Goal: Navigation & Orientation: Find specific page/section

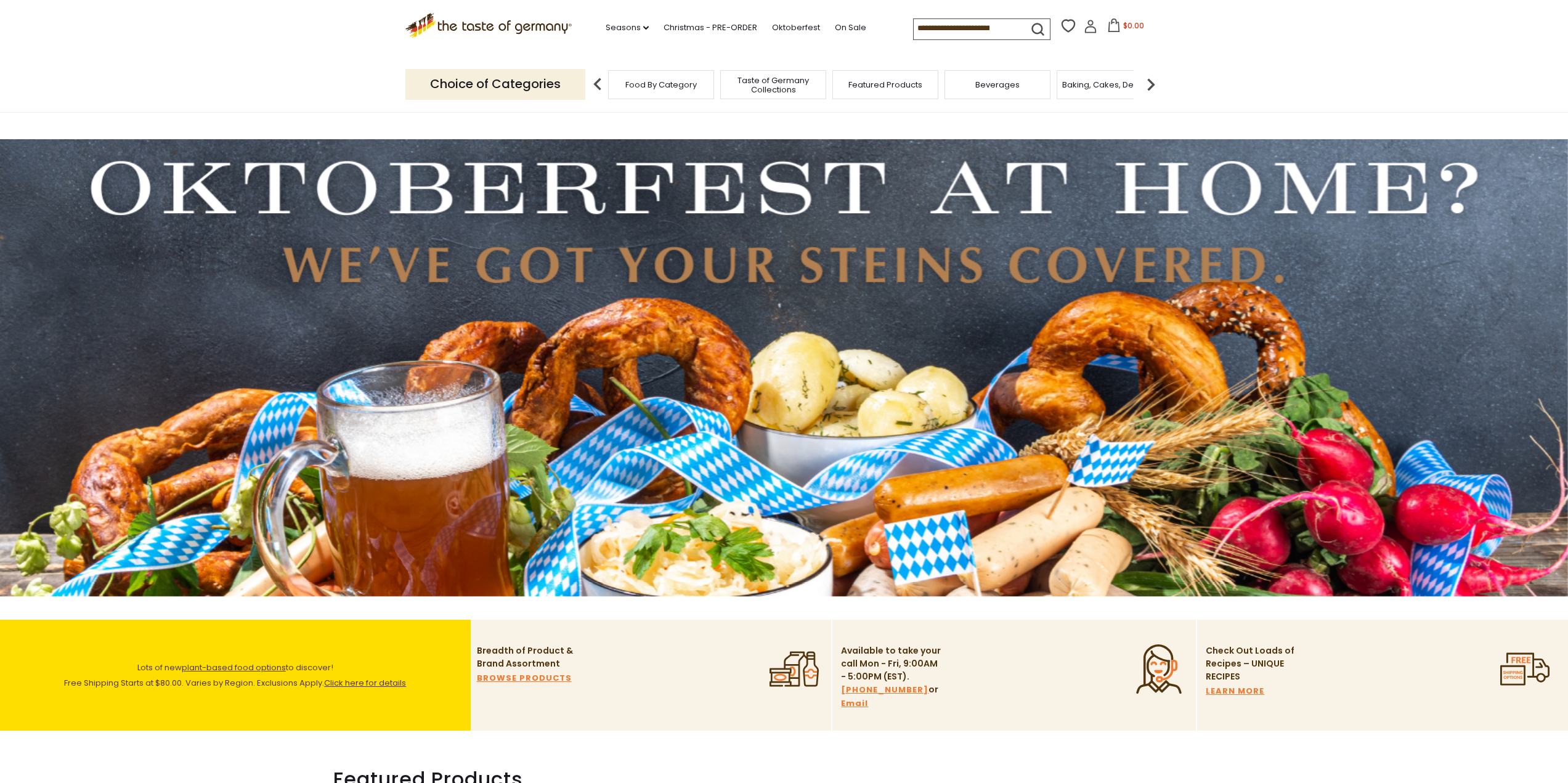
click at [656, 87] on span "Food By Category" at bounding box center [661, 84] width 71 height 9
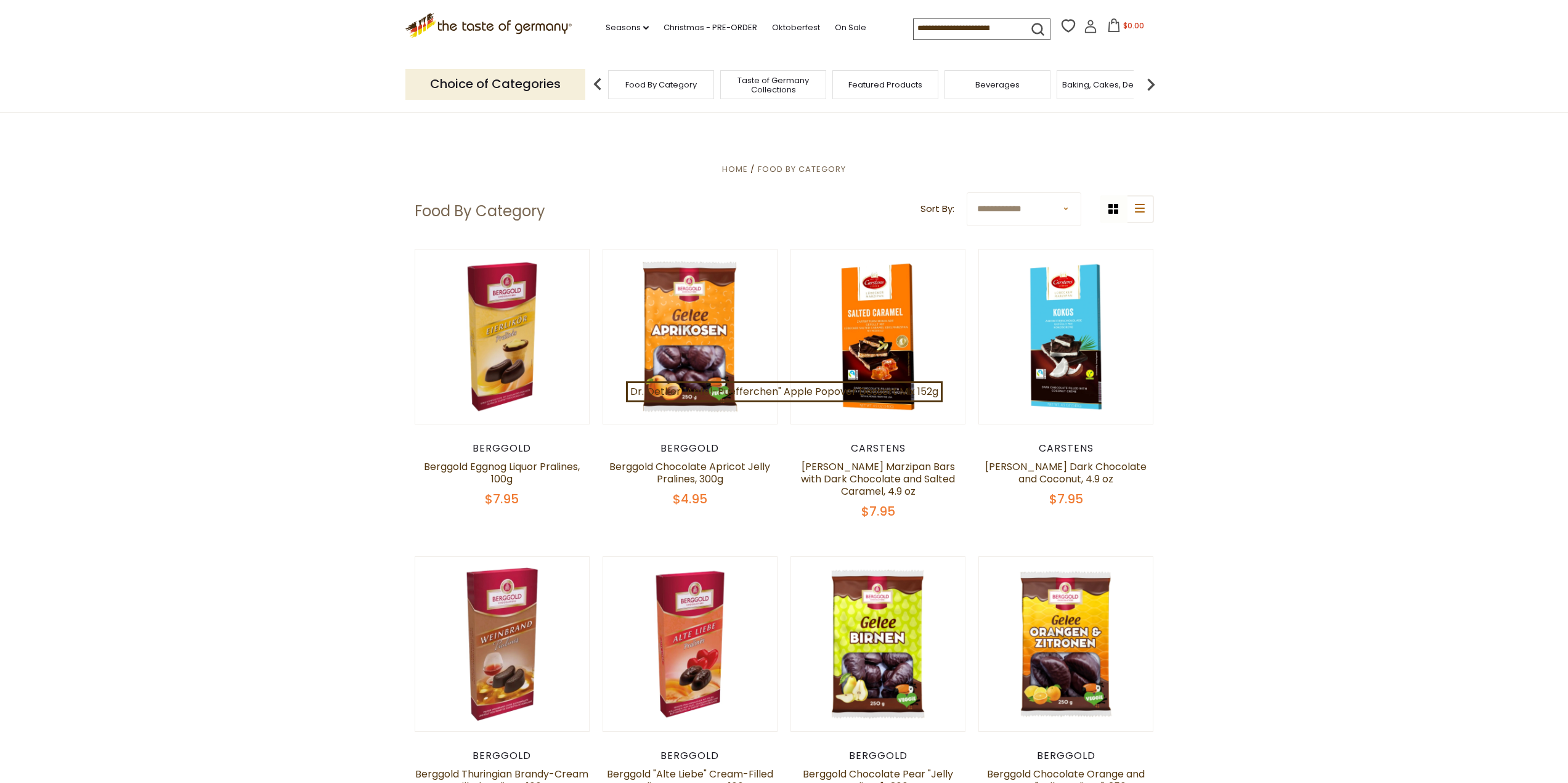
click at [500, 84] on p "Choice of Categories" at bounding box center [495, 84] width 180 height 31
click at [1147, 85] on img at bounding box center [1151, 84] width 25 height 25
click at [934, 91] on div "Baking, Cakes, Desserts" at bounding box center [946, 85] width 106 height 29
click at [935, 89] on span "Baking, Cakes, Desserts" at bounding box center [946, 84] width 96 height 9
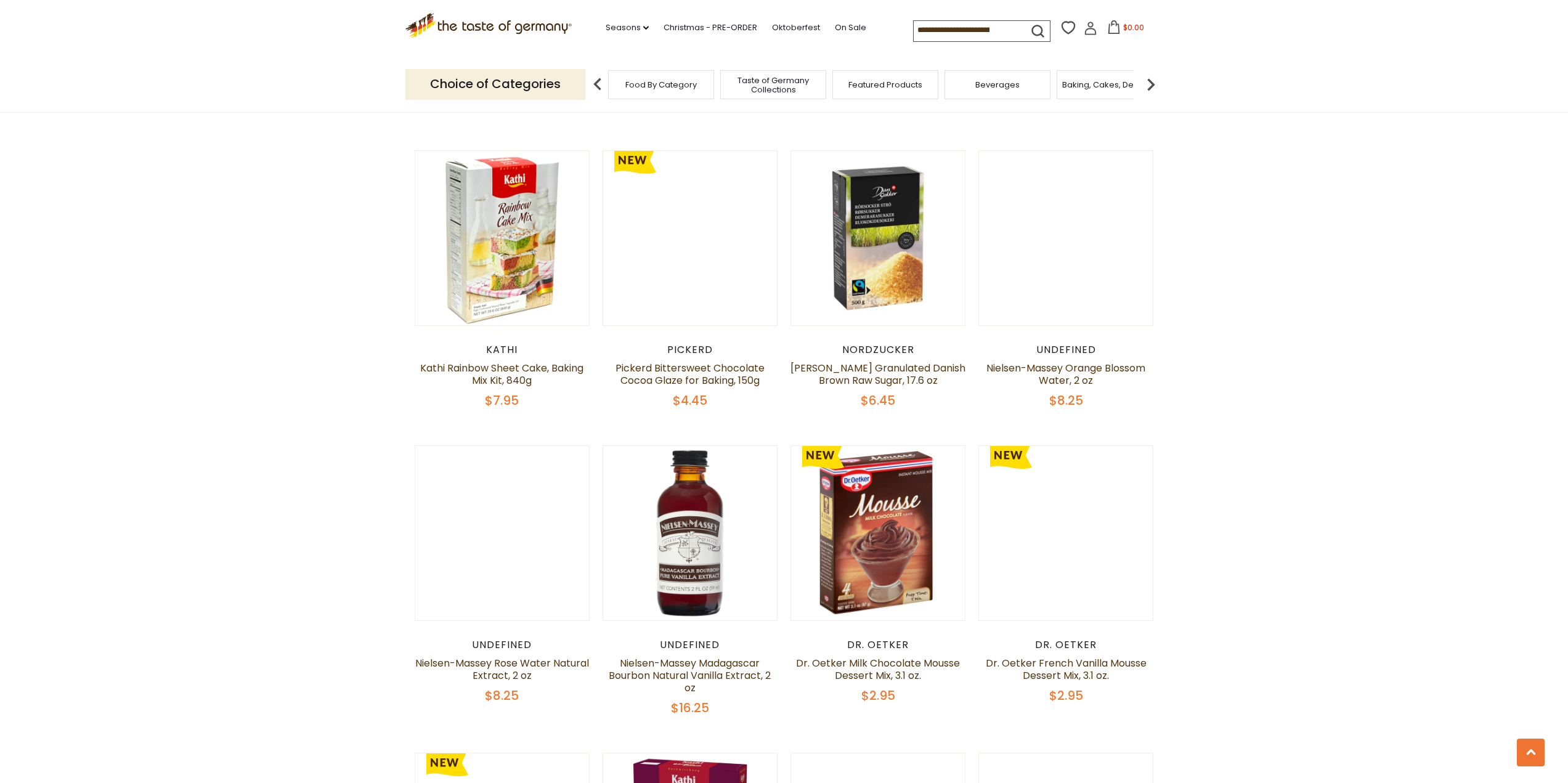
scroll to position [678, 0]
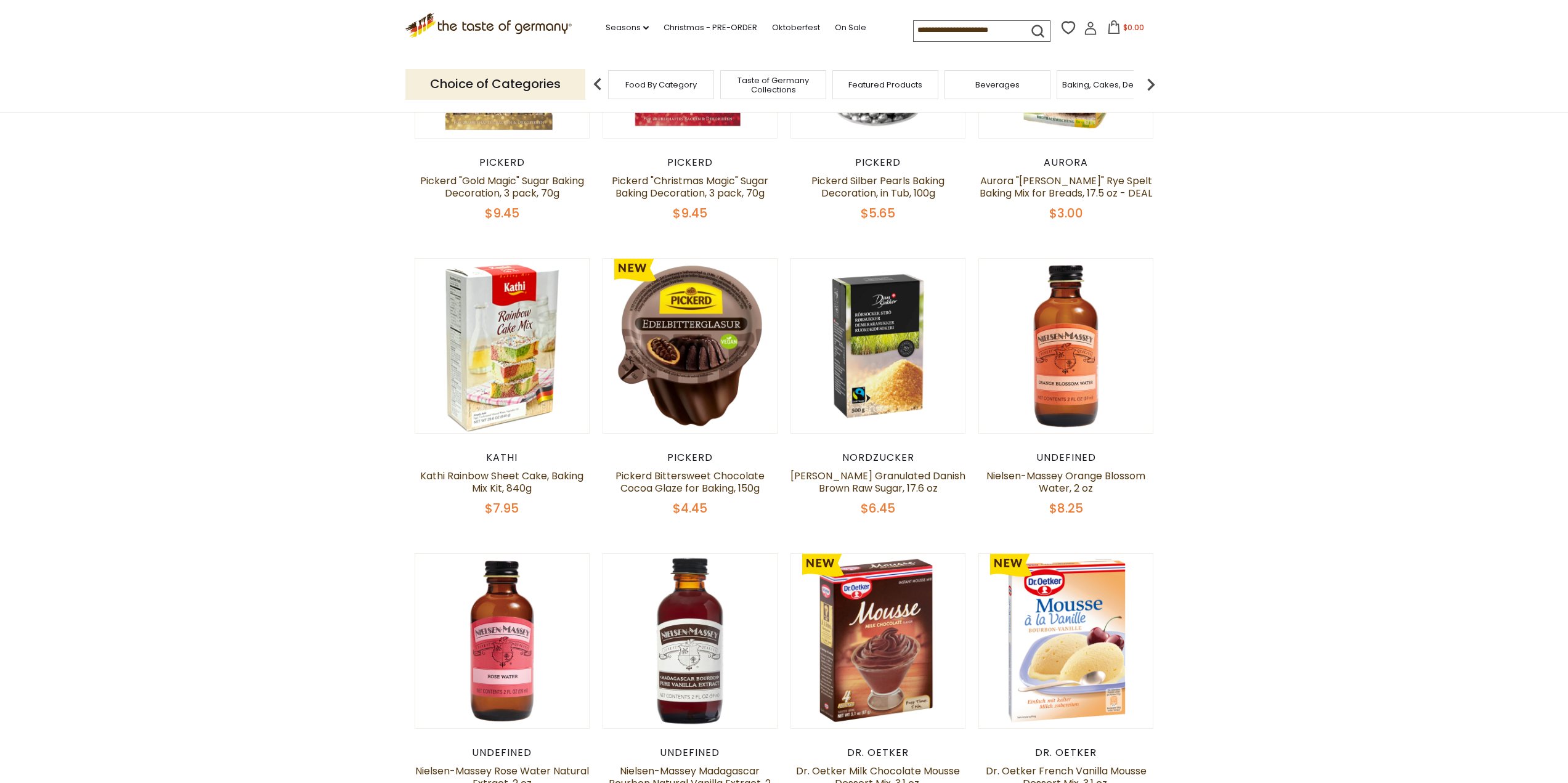
click at [1146, 82] on img at bounding box center [1151, 84] width 25 height 25
click at [899, 92] on div "Breads" at bounding box center [895, 85] width 106 height 29
click at [901, 92] on div "Breads" at bounding box center [895, 85] width 106 height 29
click at [795, 25] on link "Oktoberfest" at bounding box center [795, 28] width 48 height 14
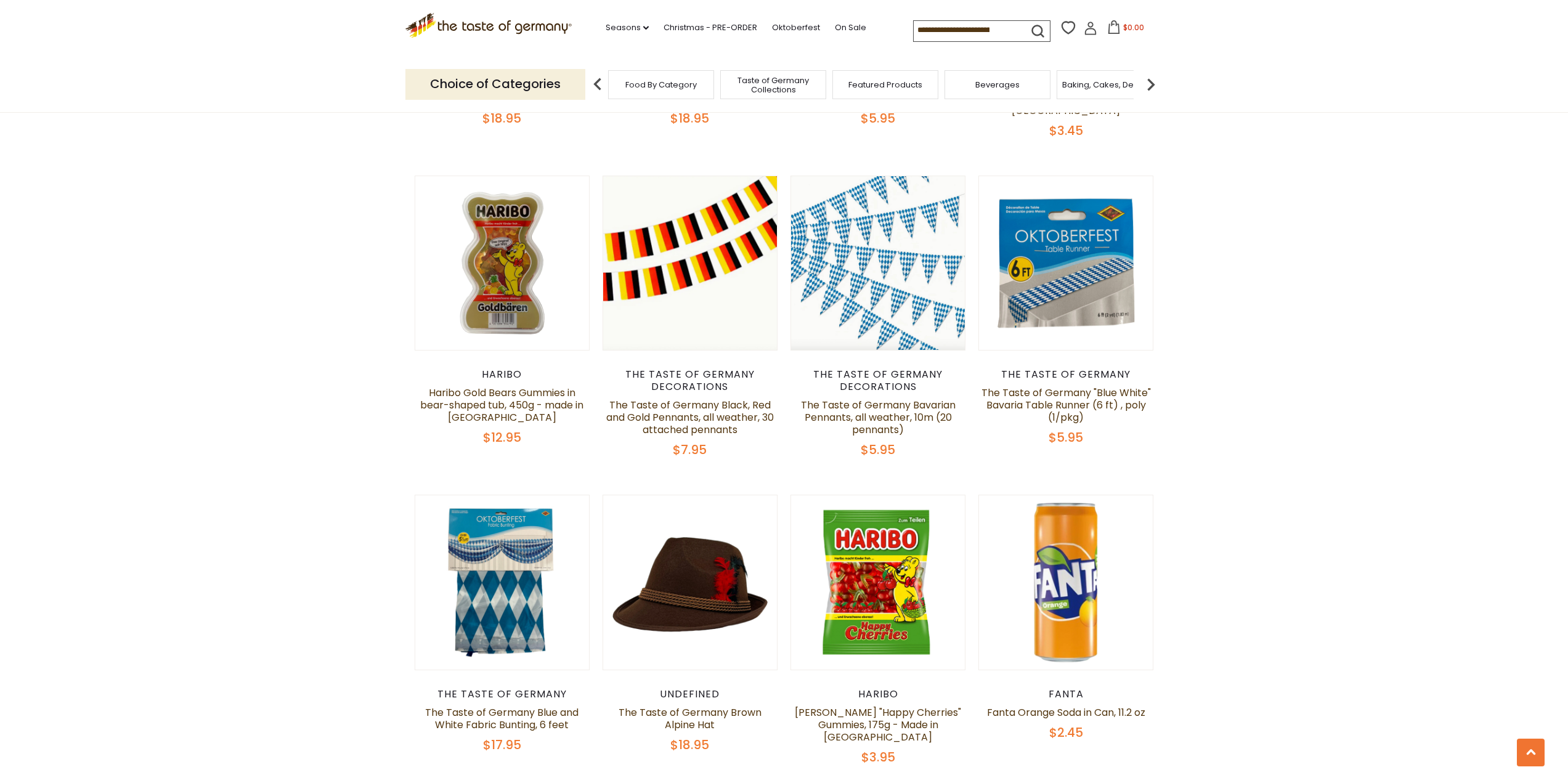
scroll to position [1233, 0]
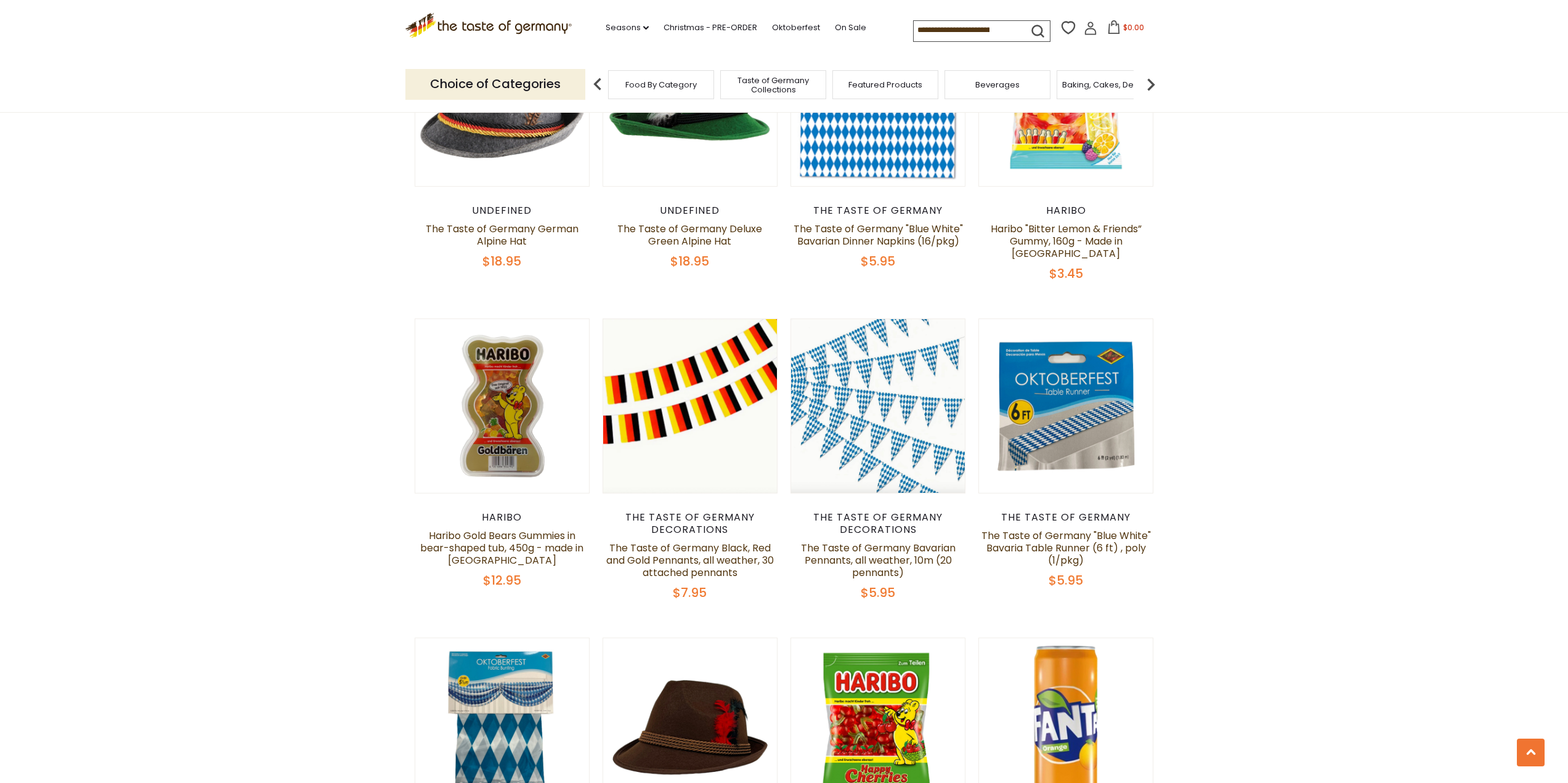
click at [1154, 85] on img at bounding box center [1151, 84] width 25 height 25
click at [734, 83] on span "Breads" at bounding box center [732, 84] width 29 height 9
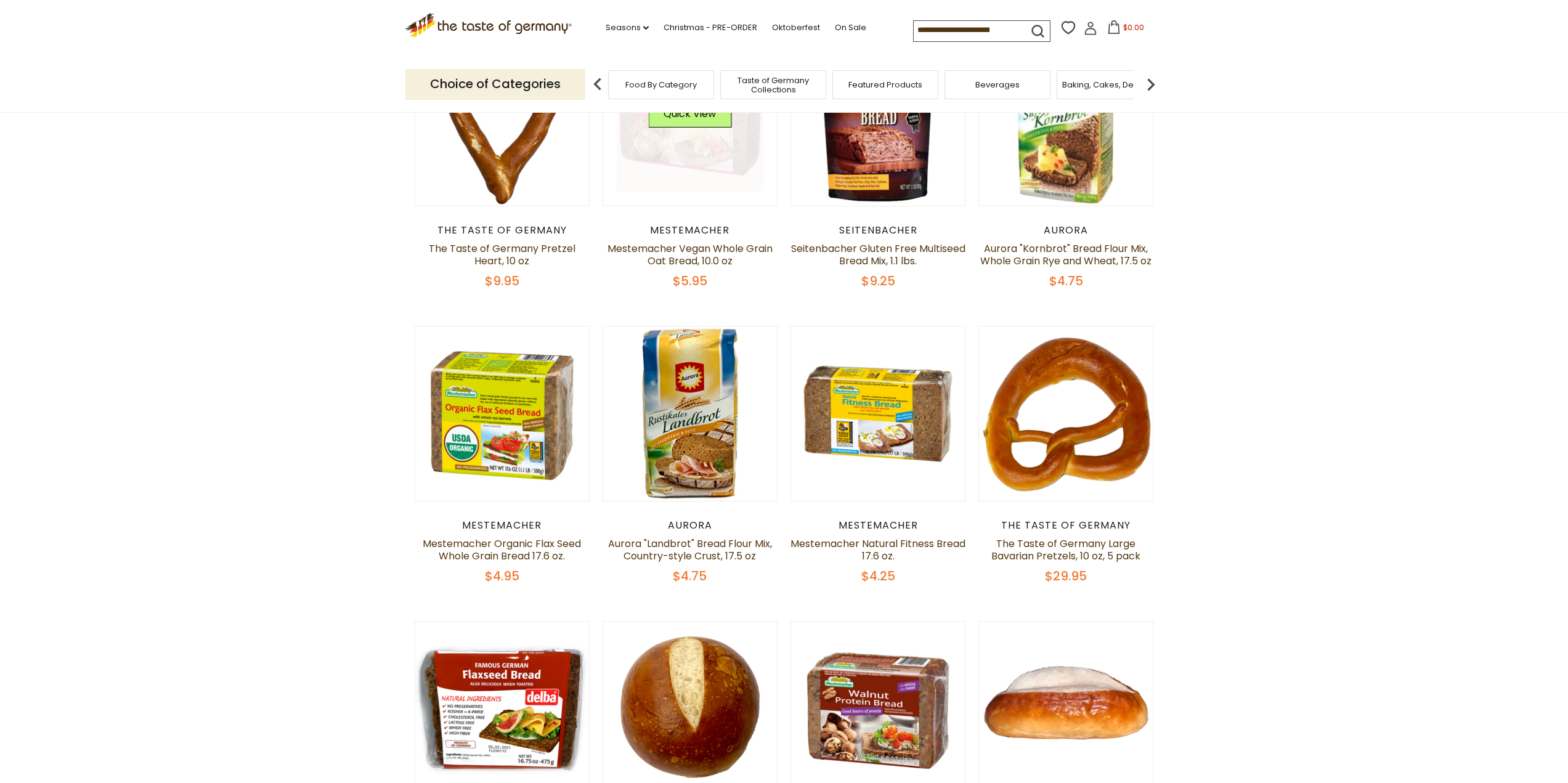
scroll to position [740, 0]
